Goal: Task Accomplishment & Management: Use online tool/utility

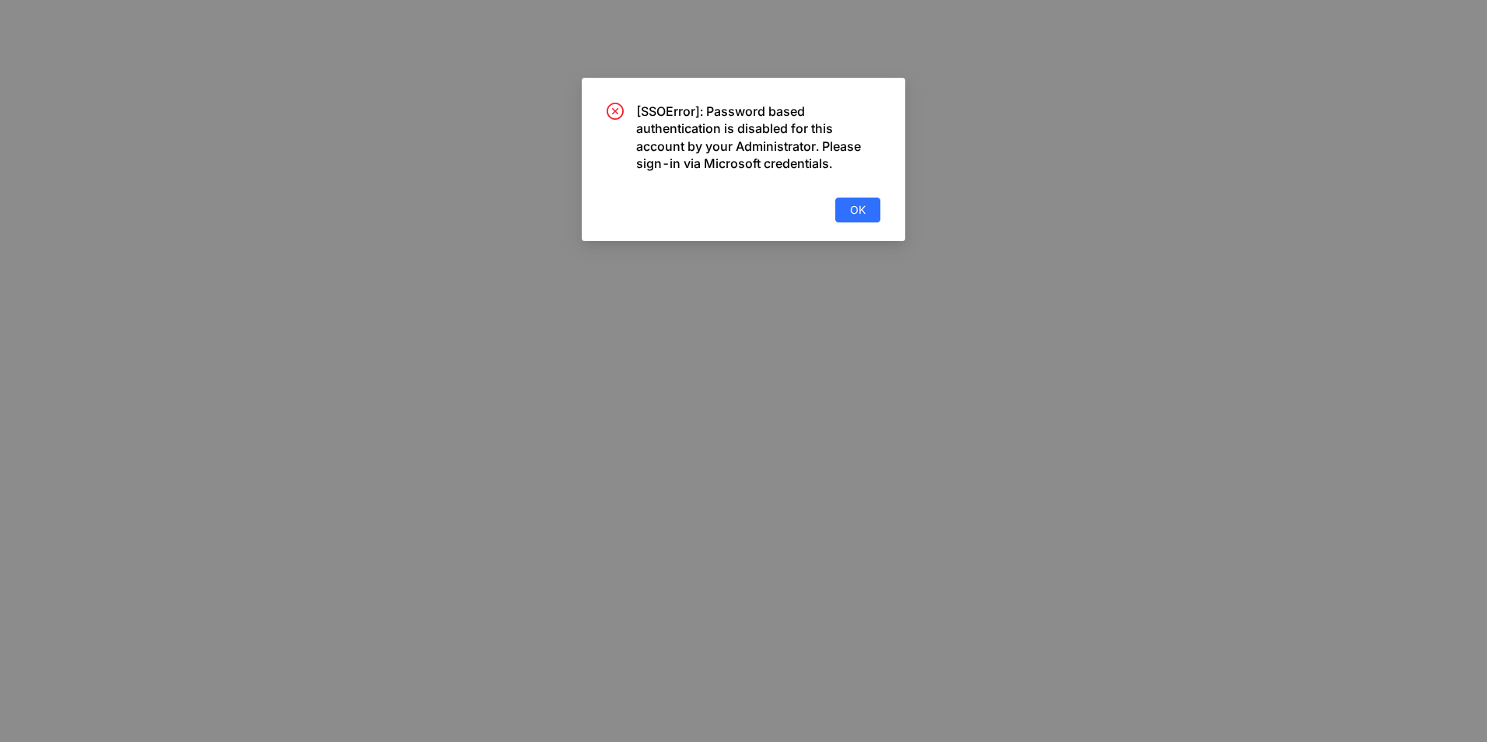
click at [840, 218] on button "OK" at bounding box center [857, 209] width 45 height 25
